Goal: Communication & Community: Answer question/provide support

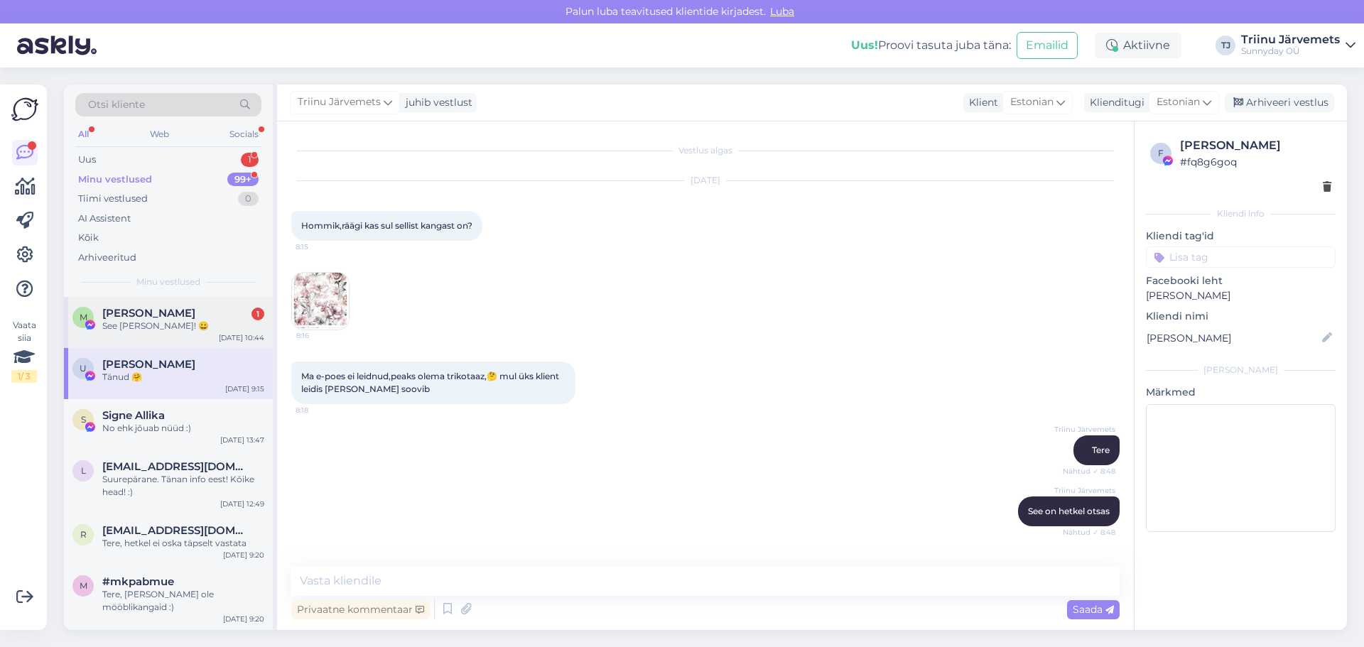
scroll to position [50, 0]
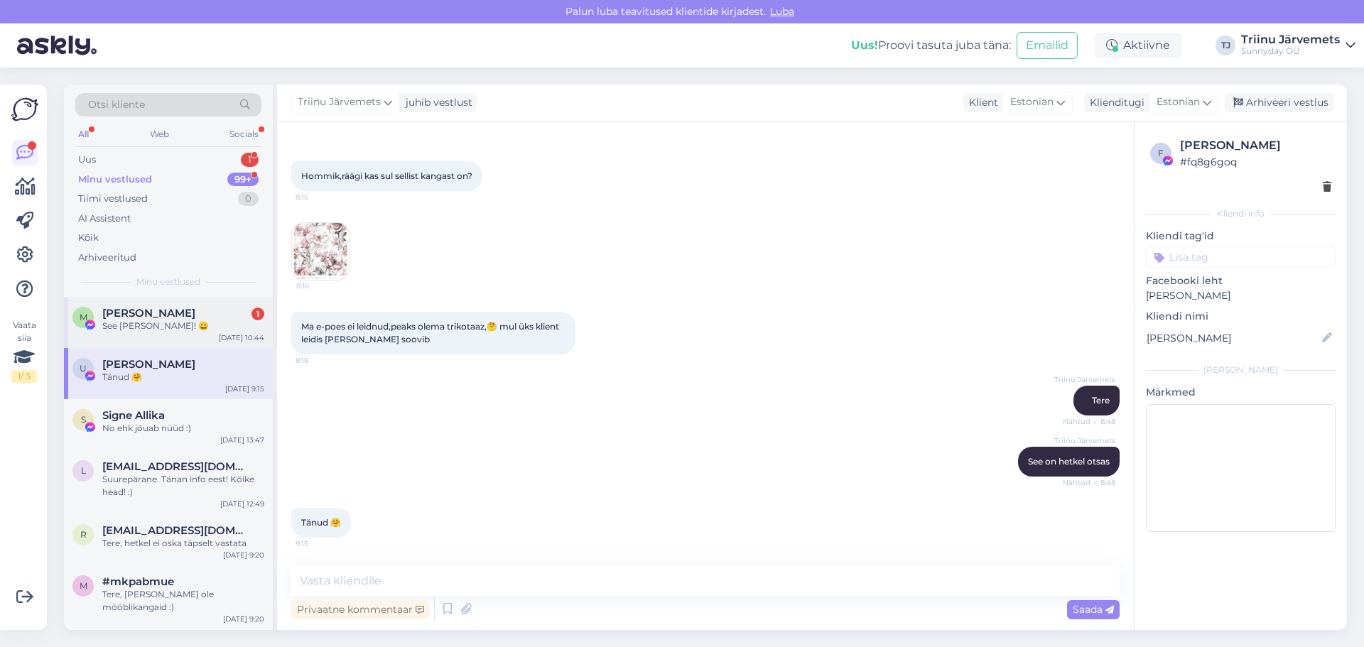
drag, startPoint x: 116, startPoint y: 326, endPoint x: 213, endPoint y: 330, distance: 96.7
click at [118, 325] on div "See [PERSON_NAME]! 😀" at bounding box center [183, 326] width 162 height 13
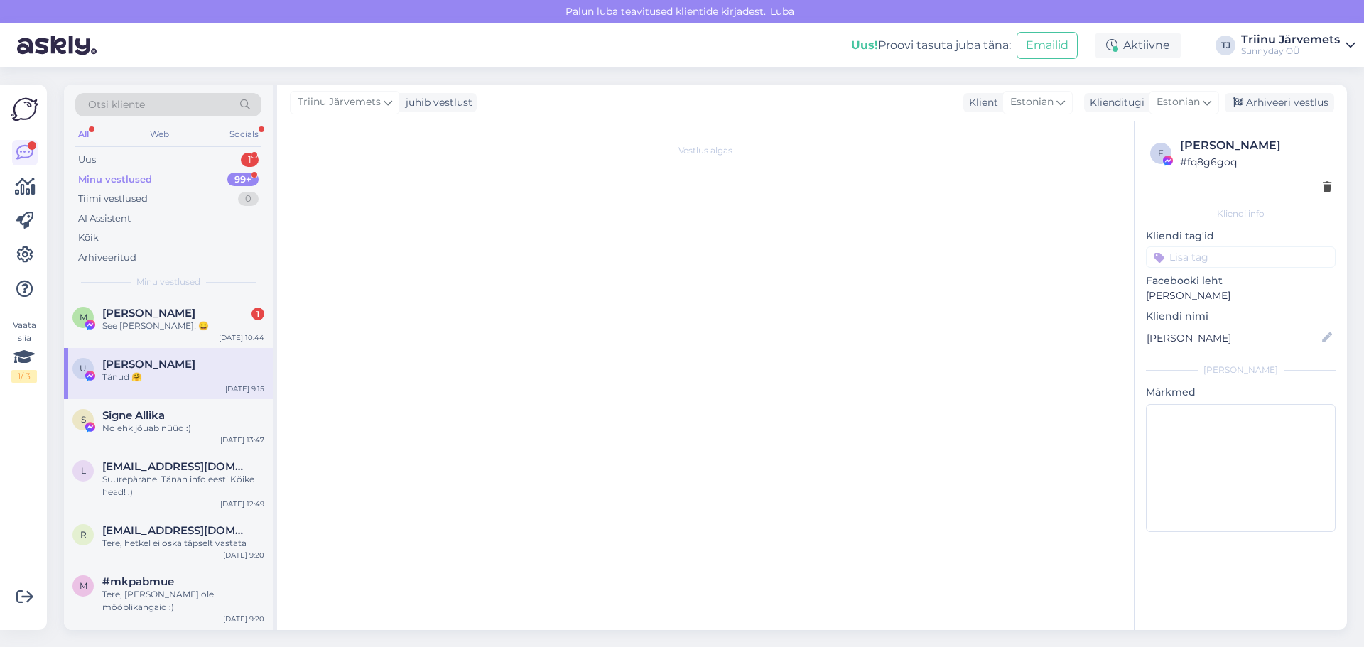
scroll to position [6495, 0]
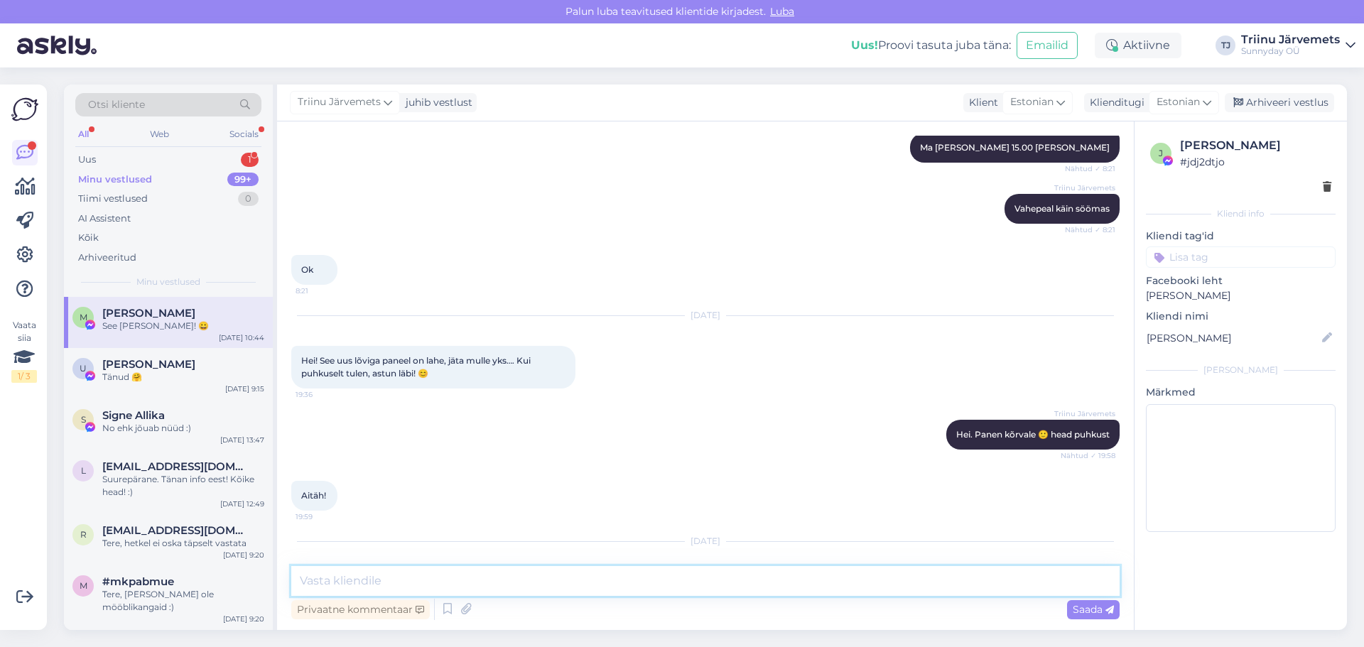
click at [420, 583] on textarea at bounding box center [705, 581] width 828 height 30
type textarea "ok"
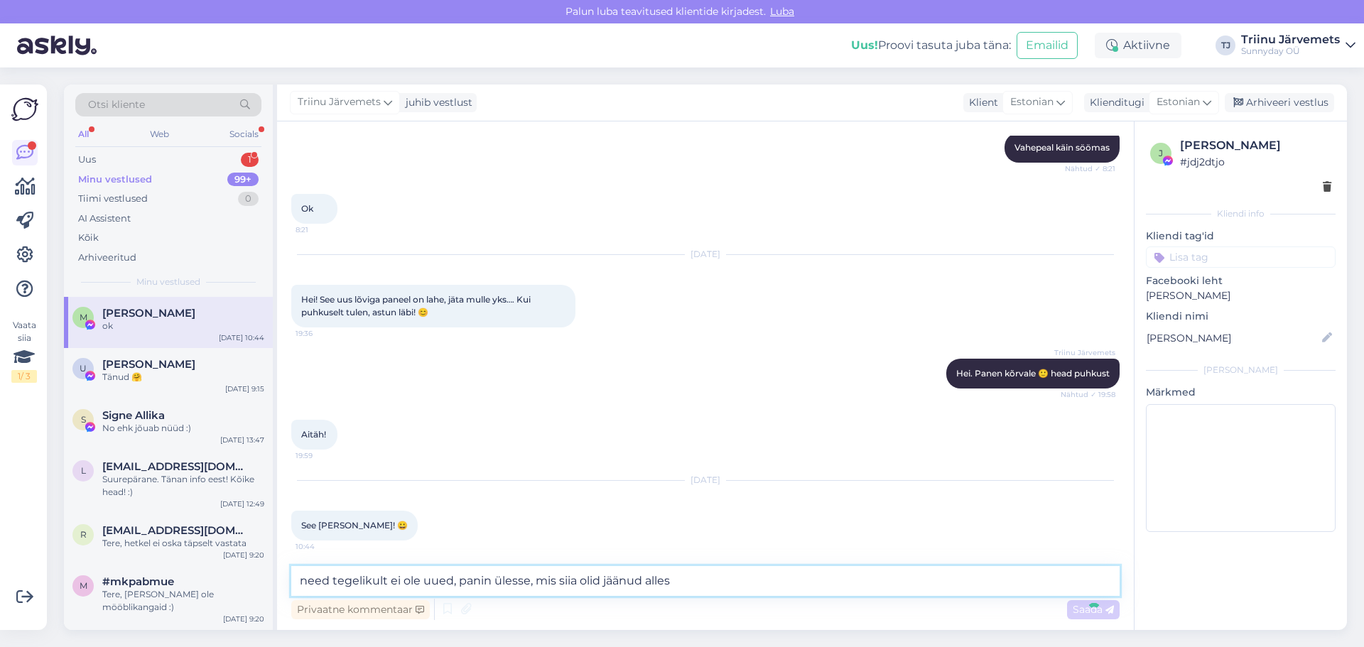
type textarea "need tegelikult ei ole uued, panin ülesse, mis siia olid jäänud alles l"
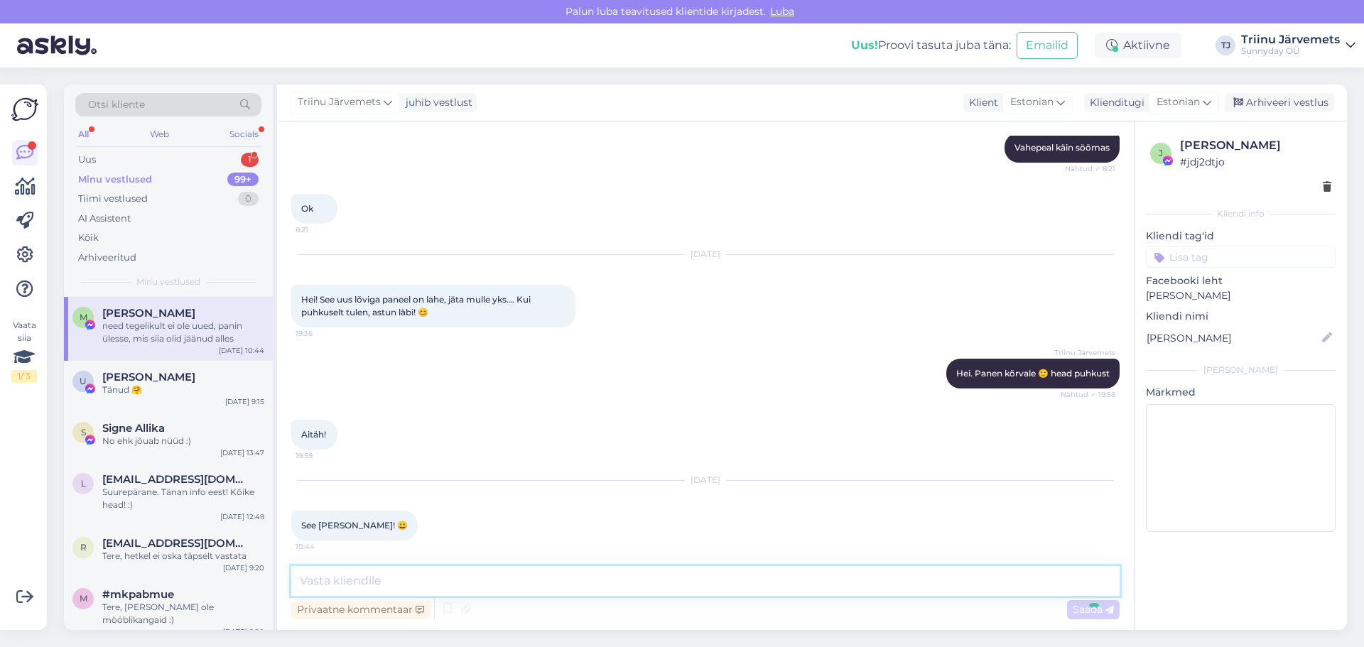
scroll to position [6630, 0]
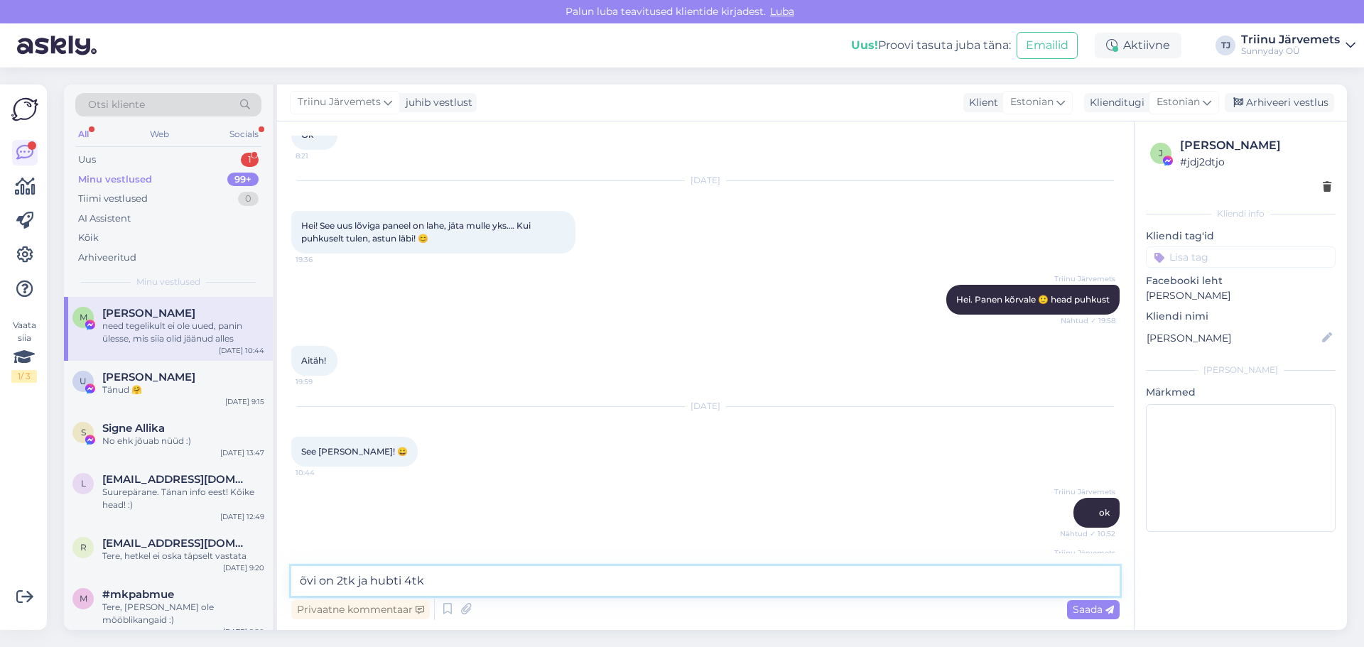
click at [299, 582] on textarea "õvi on 2tk ja hubti 4tk" at bounding box center [705, 581] width 828 height 30
click at [455, 580] on textarea "lõvi on 2tk ja hubti 4tk" at bounding box center [705, 581] width 828 height 30
click at [397, 580] on textarea "lõvi on 2tk ja hubti 4tk" at bounding box center [705, 581] width 828 height 30
type textarea "lõvi on 2tk [PERSON_NAME] 4tk"
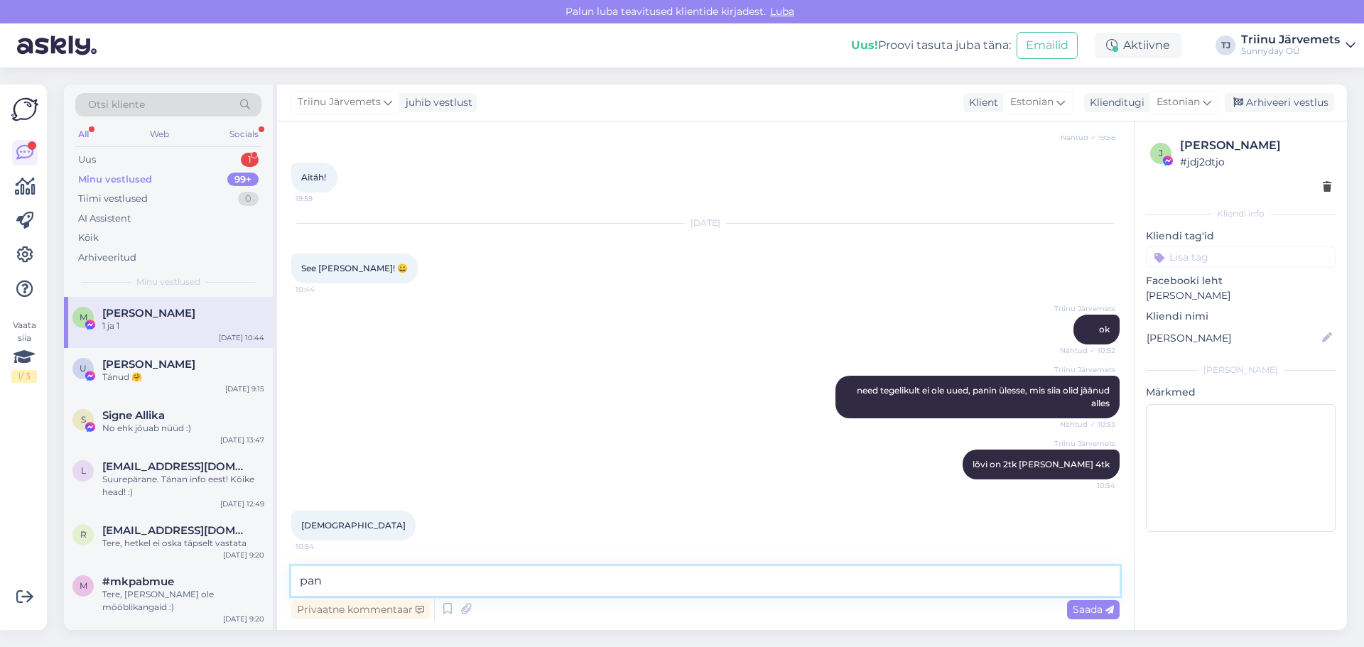
scroll to position [6874, 0]
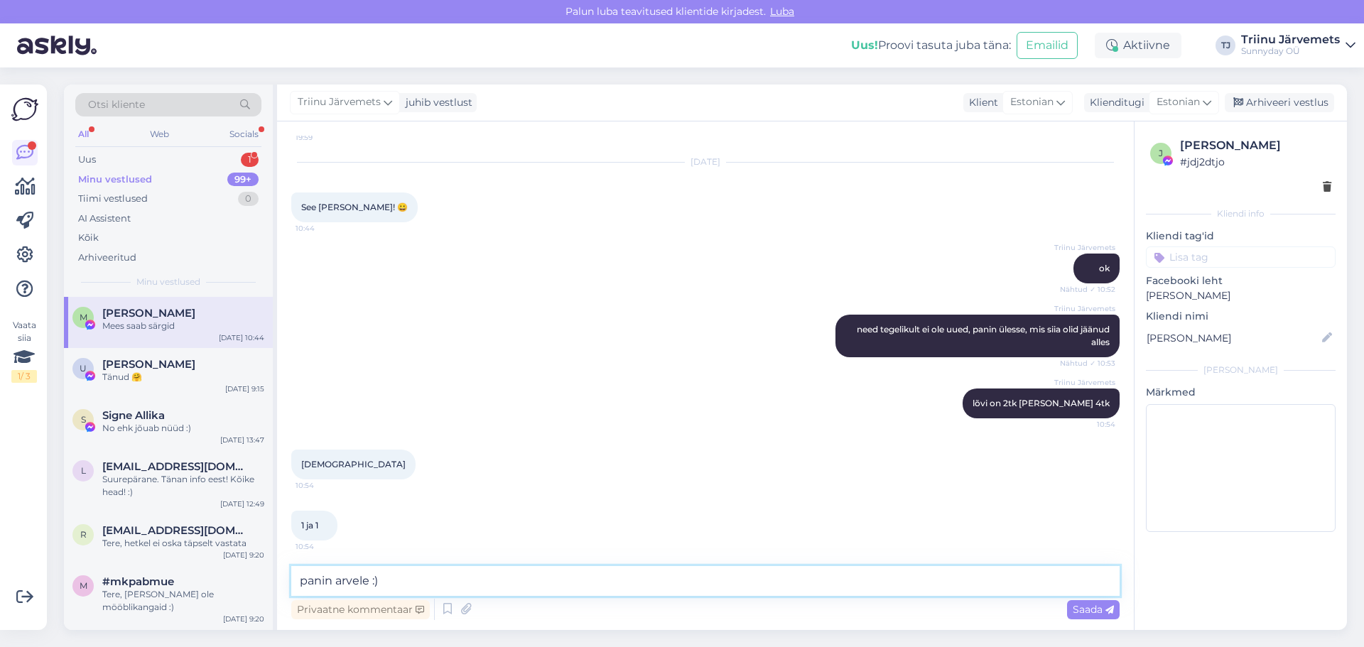
type textarea "panin arvele :)"
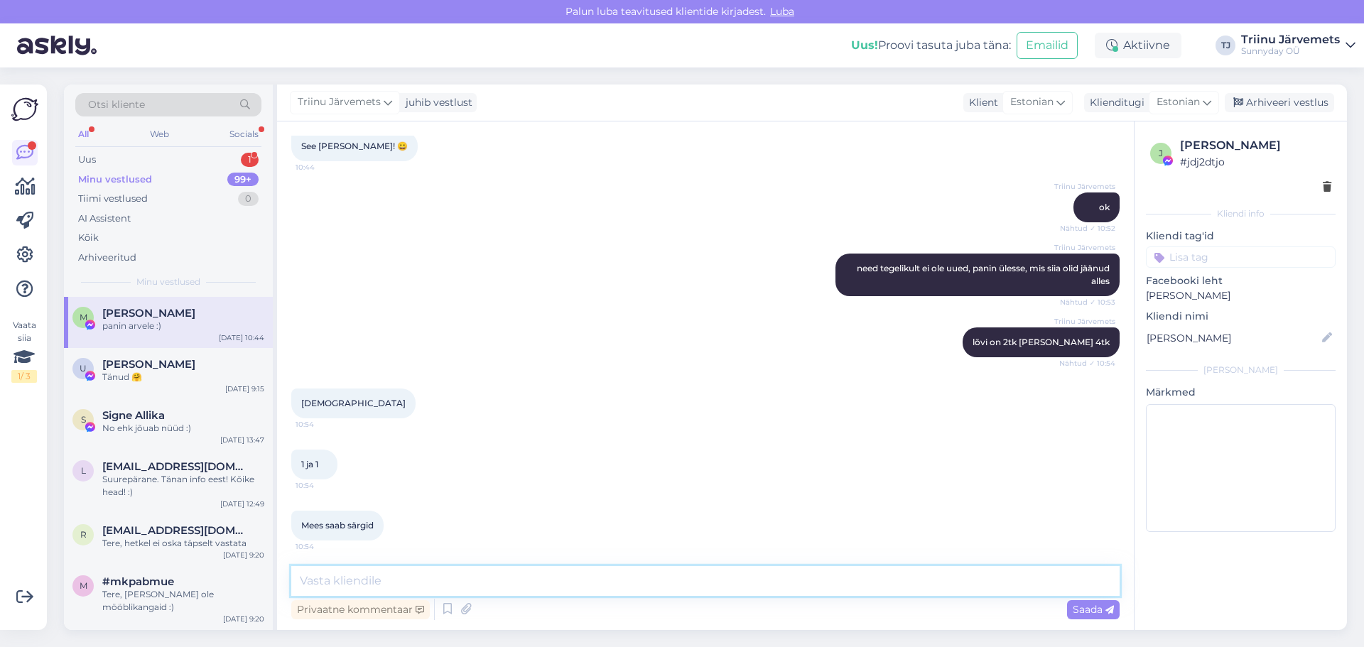
scroll to position [7025, 0]
